Goal: Task Accomplishment & Management: Manage account settings

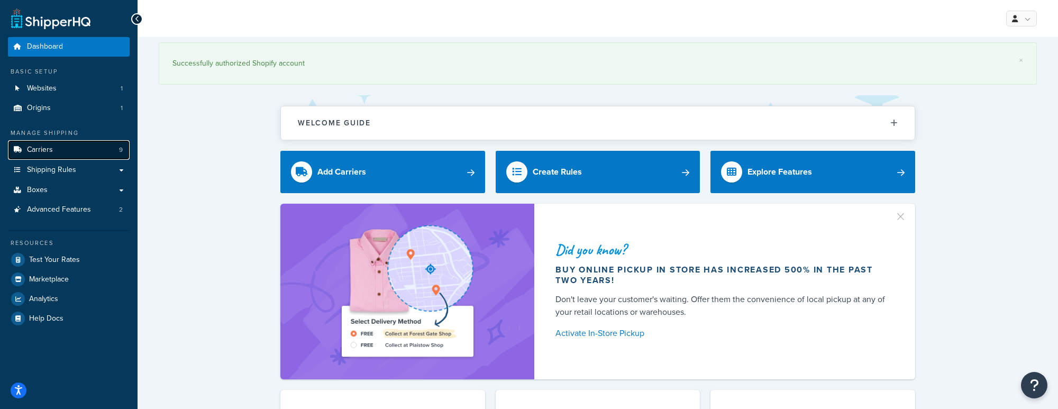
click at [43, 151] on span "Carriers" at bounding box center [40, 149] width 26 height 9
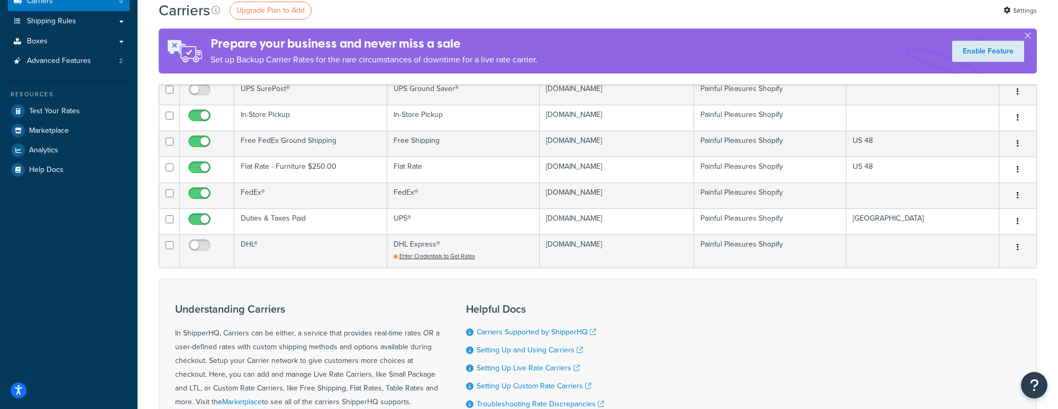
scroll to position [149, 0]
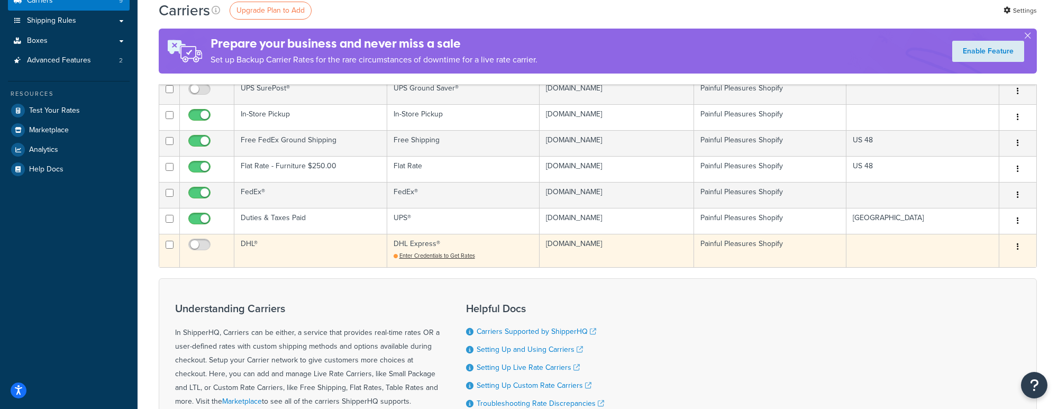
click at [1018, 249] on icon "button" at bounding box center [1017, 246] width 2 height 7
click at [990, 287] on link "Delete" at bounding box center [975, 292] width 84 height 22
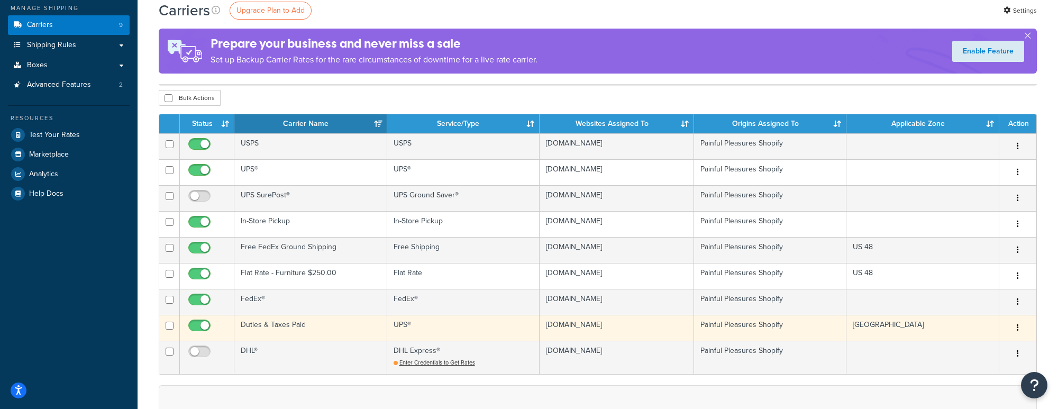
scroll to position [123, 0]
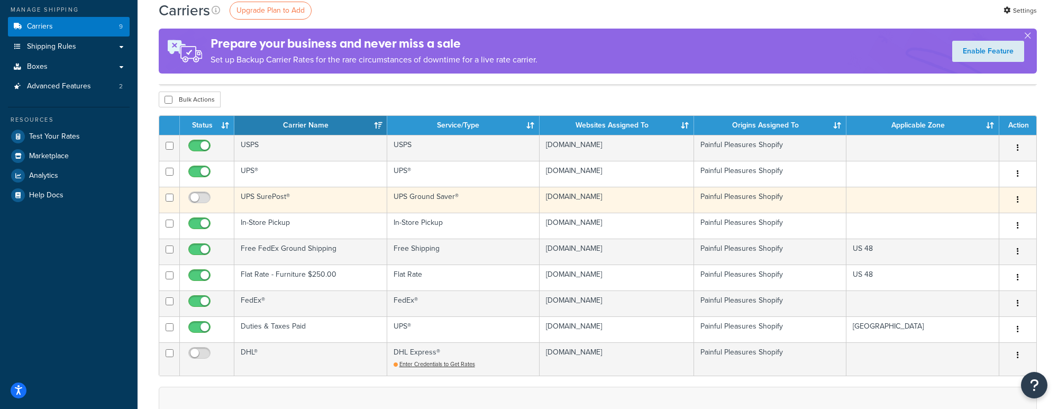
click at [1013, 191] on button "button" at bounding box center [1017, 199] width 15 height 17
click at [993, 231] on link "Delete" at bounding box center [975, 230] width 84 height 22
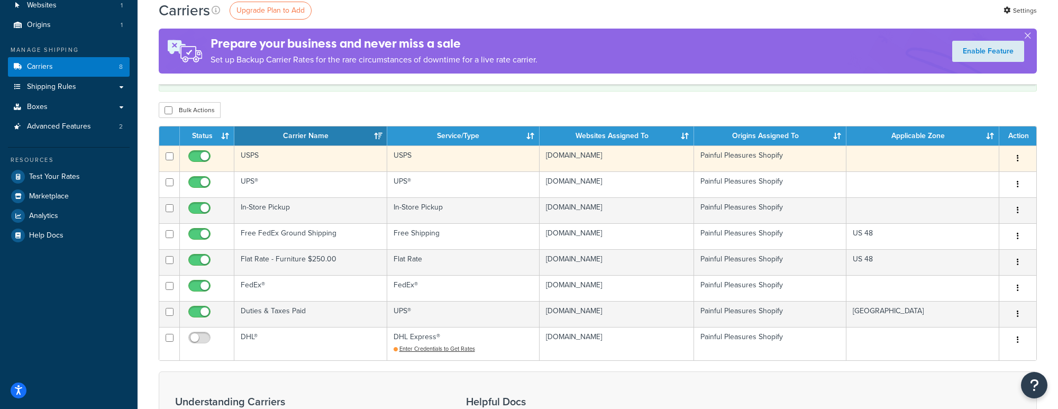
scroll to position [84, 0]
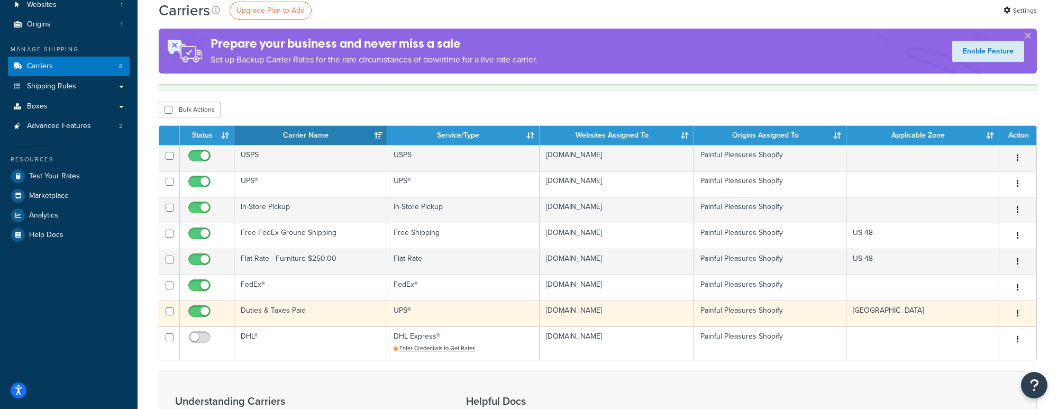
click at [1016, 315] on icon "button" at bounding box center [1017, 312] width 2 height 7
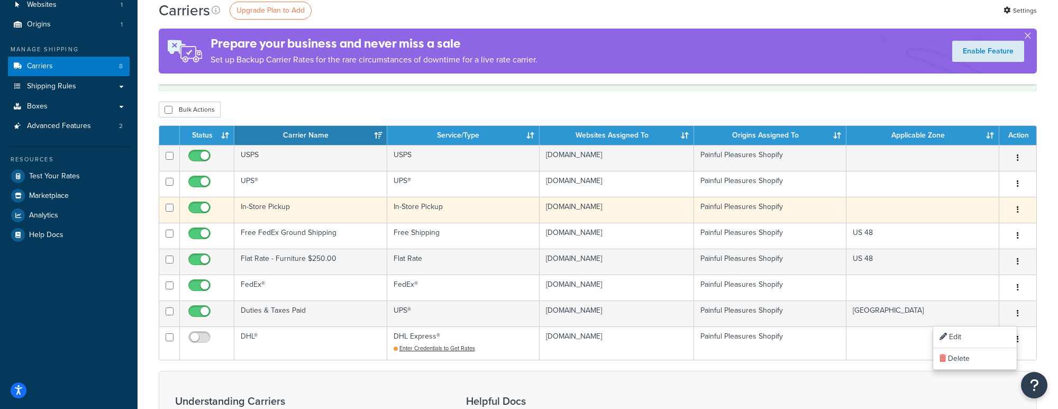
click at [1016, 209] on icon "button" at bounding box center [1017, 209] width 2 height 7
click at [996, 256] on link "Delete" at bounding box center [975, 254] width 84 height 22
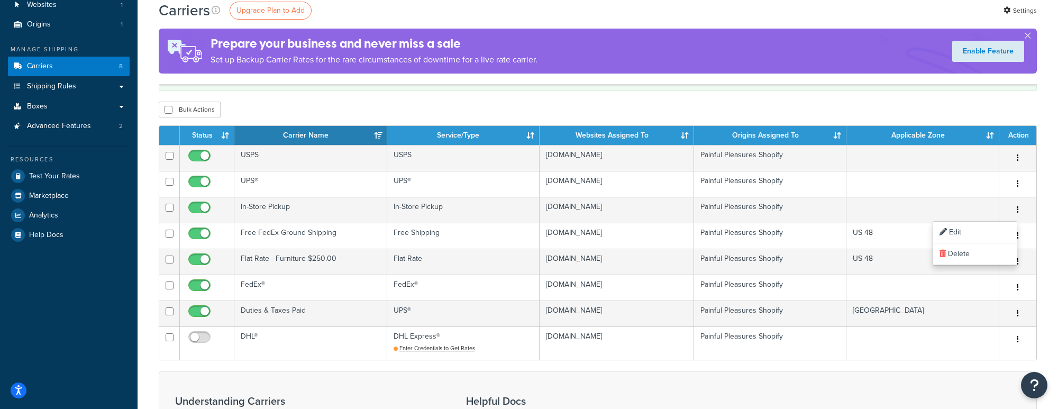
click at [1037, 100] on div "Carriers Upgrade Plan to Add Settings Prepare your business and never miss a sa…" at bounding box center [598, 277] width 920 height 649
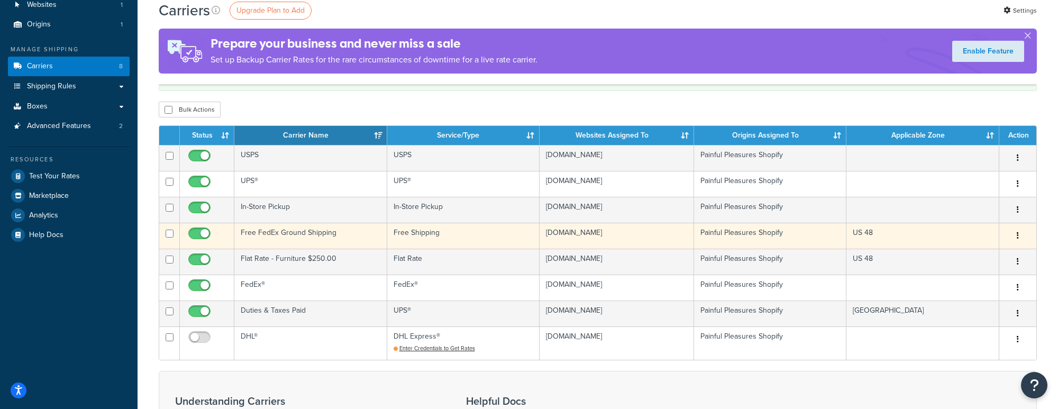
click at [1017, 239] on icon "button" at bounding box center [1017, 235] width 2 height 7
click at [1004, 275] on link "Delete" at bounding box center [975, 281] width 84 height 22
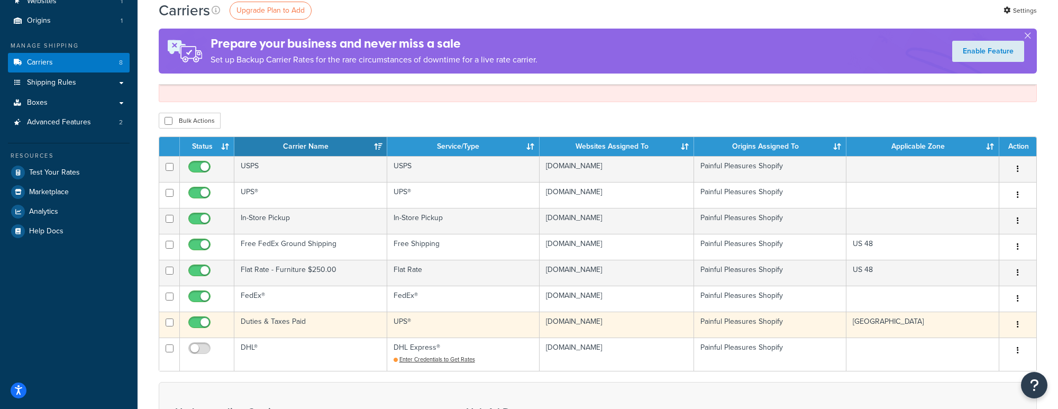
scroll to position [89, 0]
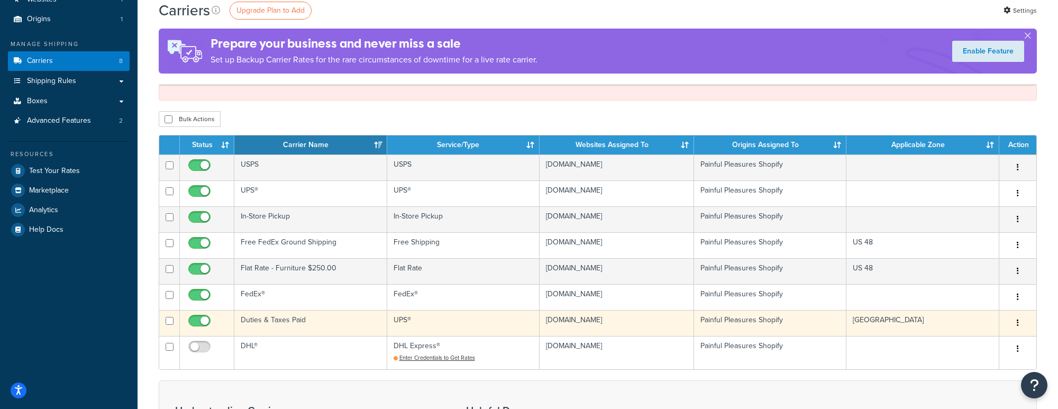
click at [1016, 326] on icon "button" at bounding box center [1017, 322] width 2 height 7
click at [1002, 365] on link "Delete" at bounding box center [975, 369] width 84 height 22
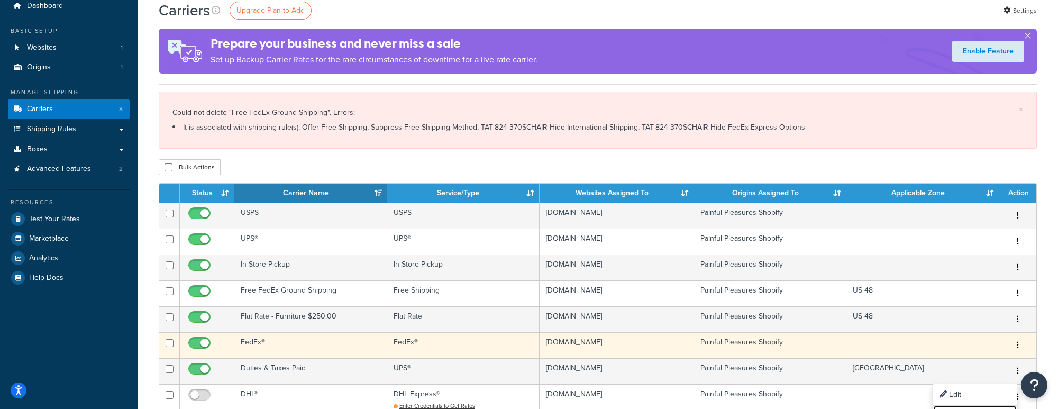
scroll to position [42, 0]
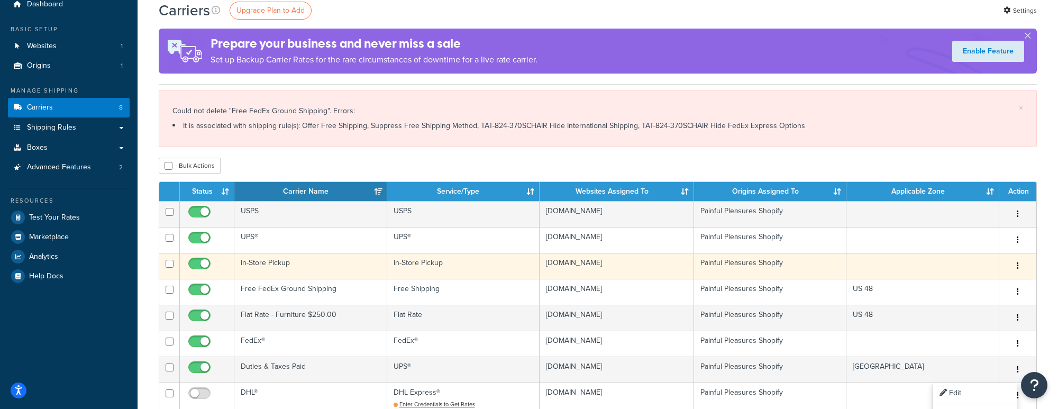
click at [1019, 264] on button "button" at bounding box center [1017, 266] width 15 height 17
click at [991, 310] on link "Delete" at bounding box center [975, 311] width 84 height 22
